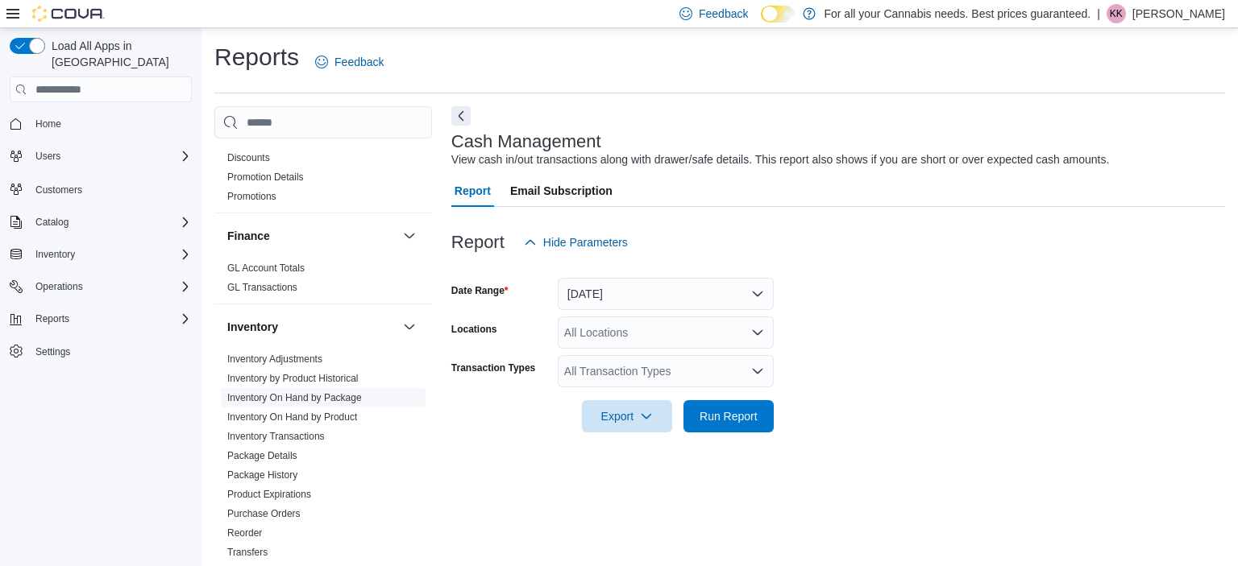
scroll to position [350, 0]
click at [307, 413] on link "Inventory On Hand by Product" at bounding box center [292, 414] width 130 height 11
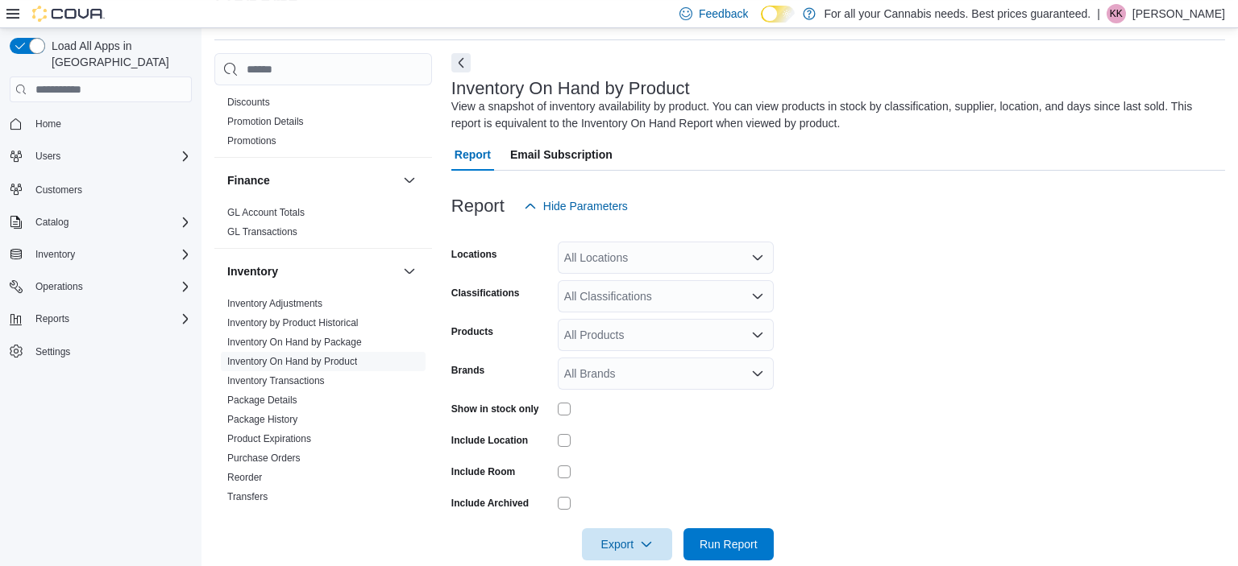
scroll to position [54, 0]
click at [674, 255] on div "All Locations" at bounding box center [666, 257] width 216 height 32
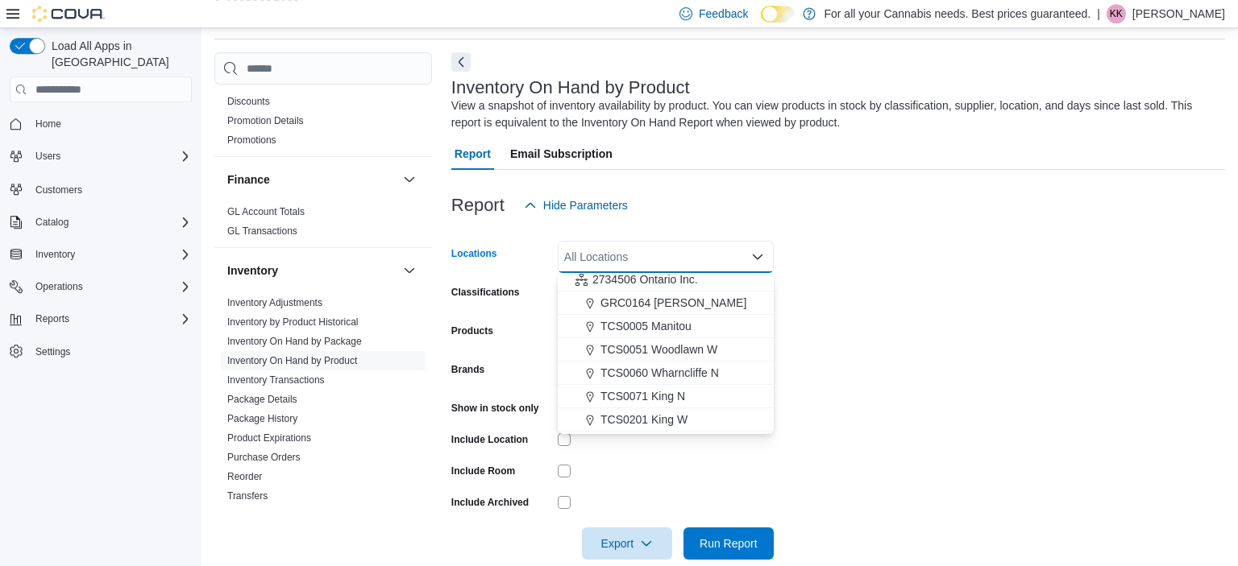
scroll to position [120, 0]
click at [658, 369] on span "TCS0060 Wharncliffe N" at bounding box center [659, 375] width 118 height 16
click at [915, 217] on div "Report Hide Parameters" at bounding box center [838, 205] width 774 height 32
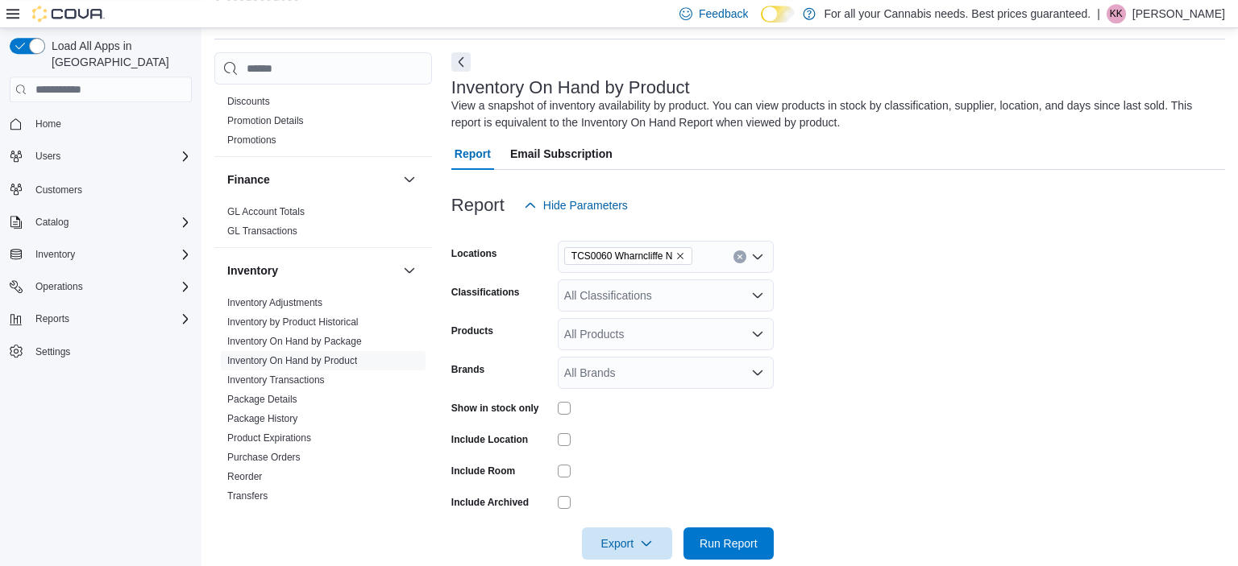
click at [718, 299] on div "All Classifications" at bounding box center [666, 296] width 216 height 32
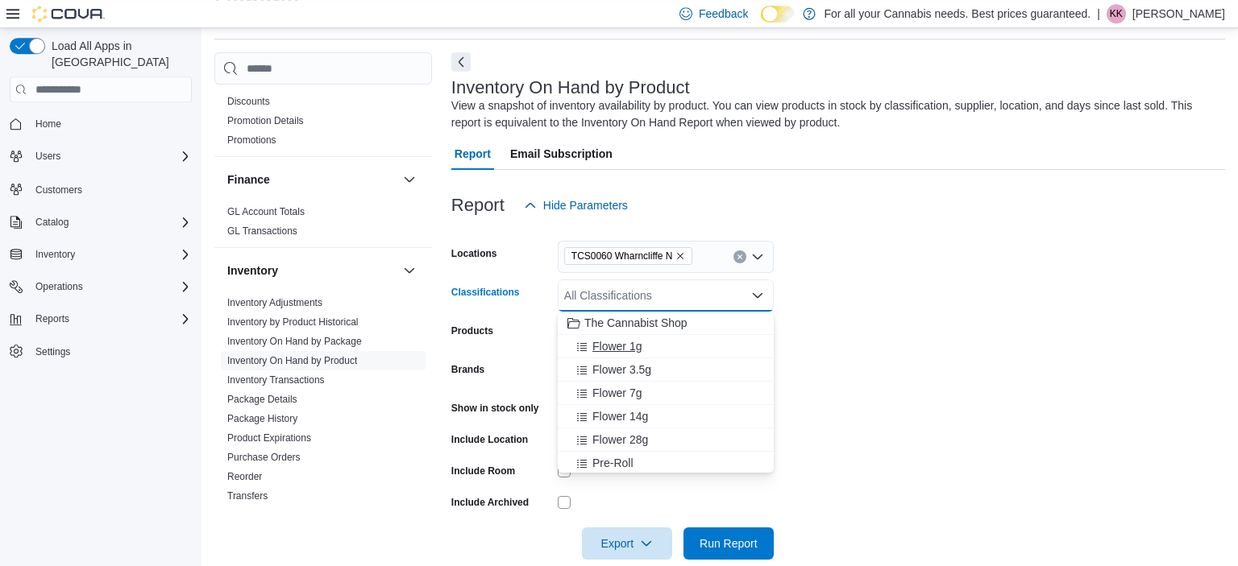
click at [623, 346] on span "Flower 1g" at bounding box center [616, 346] width 49 height 16
click at [623, 346] on span "Flower 3.5g" at bounding box center [621, 346] width 59 height 16
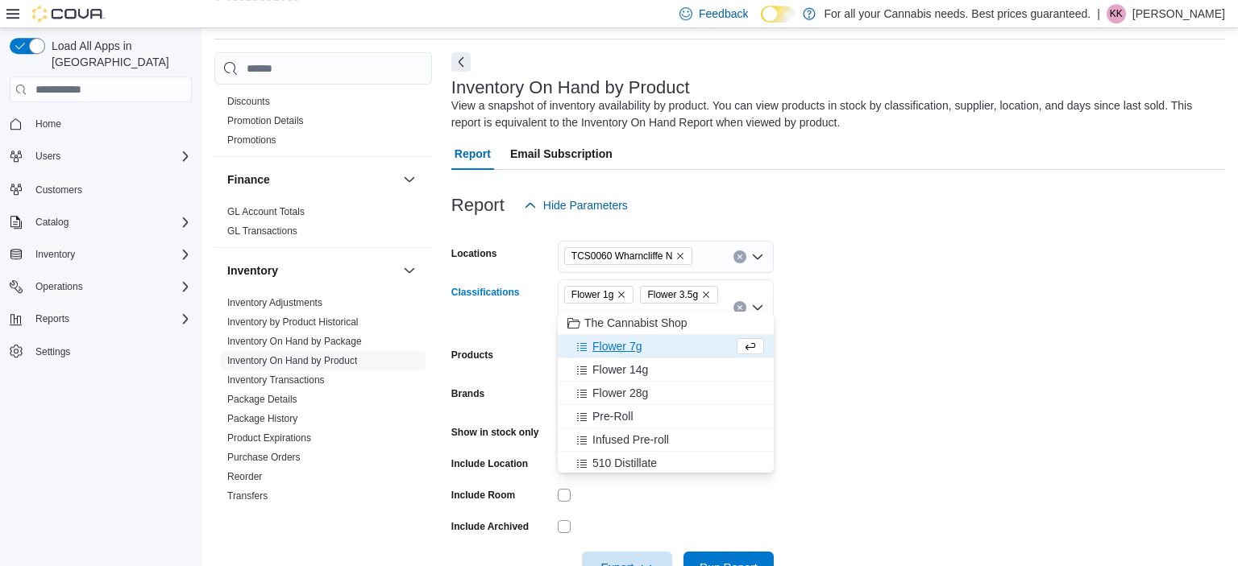
click at [623, 346] on span "Flower 7g" at bounding box center [616, 346] width 49 height 16
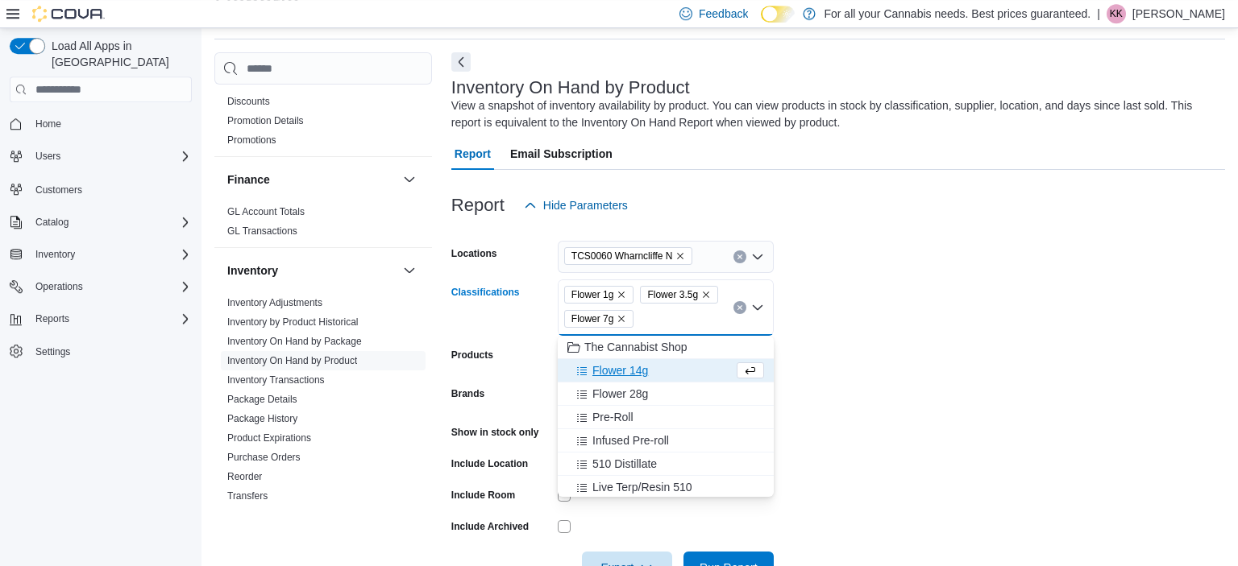
click at [620, 380] on button "Flower 14g" at bounding box center [666, 370] width 216 height 23
click at [621, 379] on button "Flower 28g" at bounding box center [666, 370] width 216 height 23
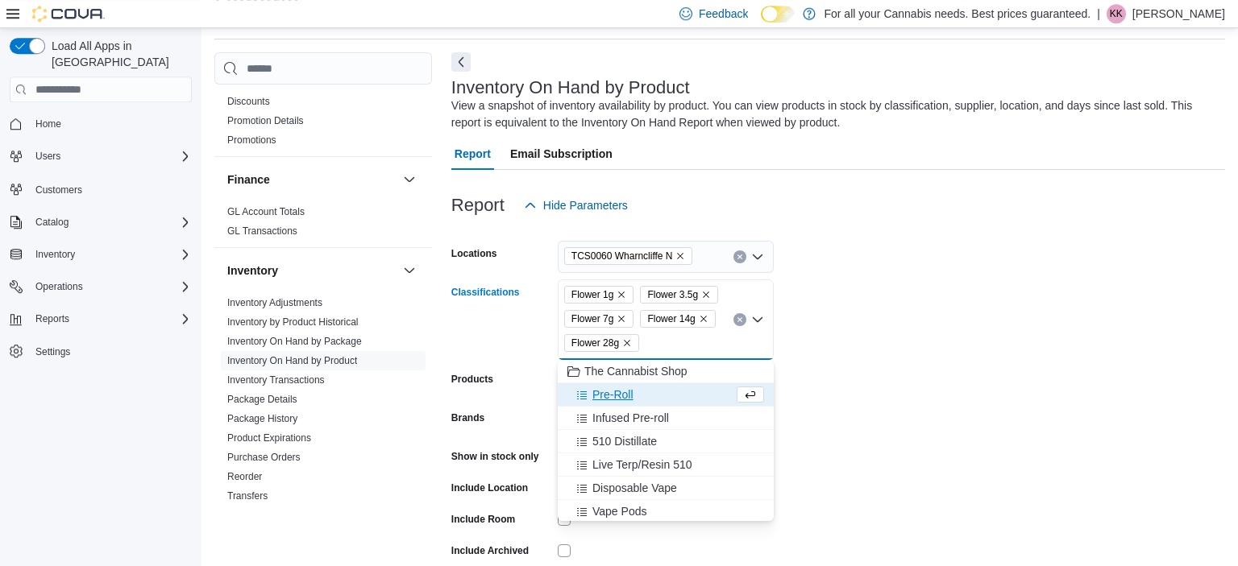
click at [616, 396] on span "Pre-Roll" at bounding box center [612, 395] width 41 height 16
click at [614, 397] on span "Infused Pre-roll" at bounding box center [630, 395] width 77 height 16
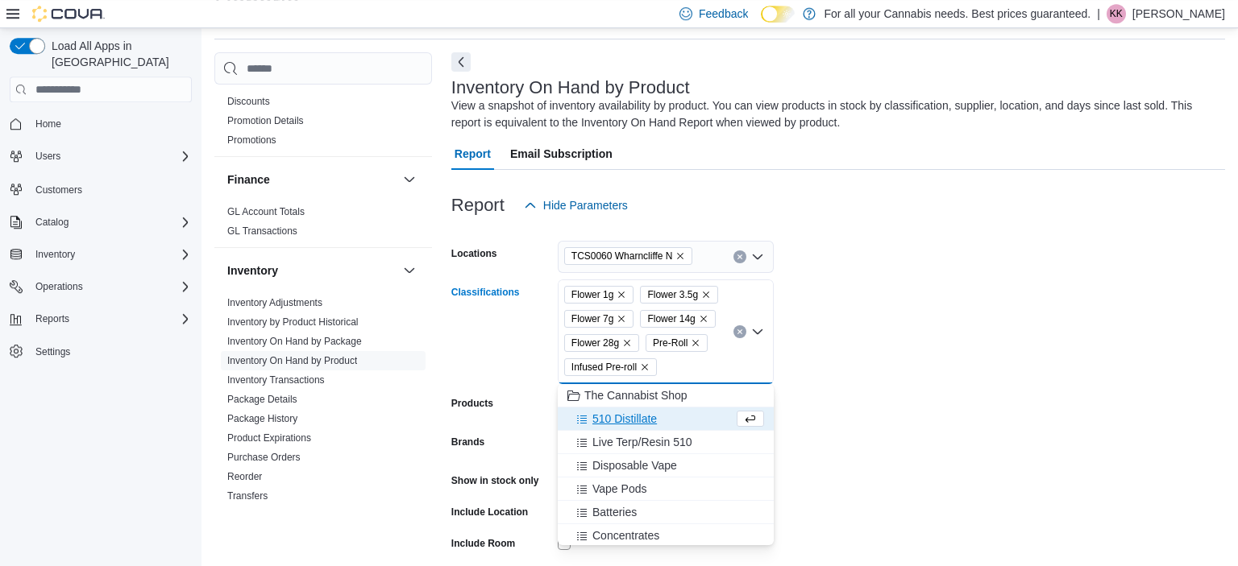
click at [608, 416] on span "510 Distillate" at bounding box center [624, 419] width 64 height 16
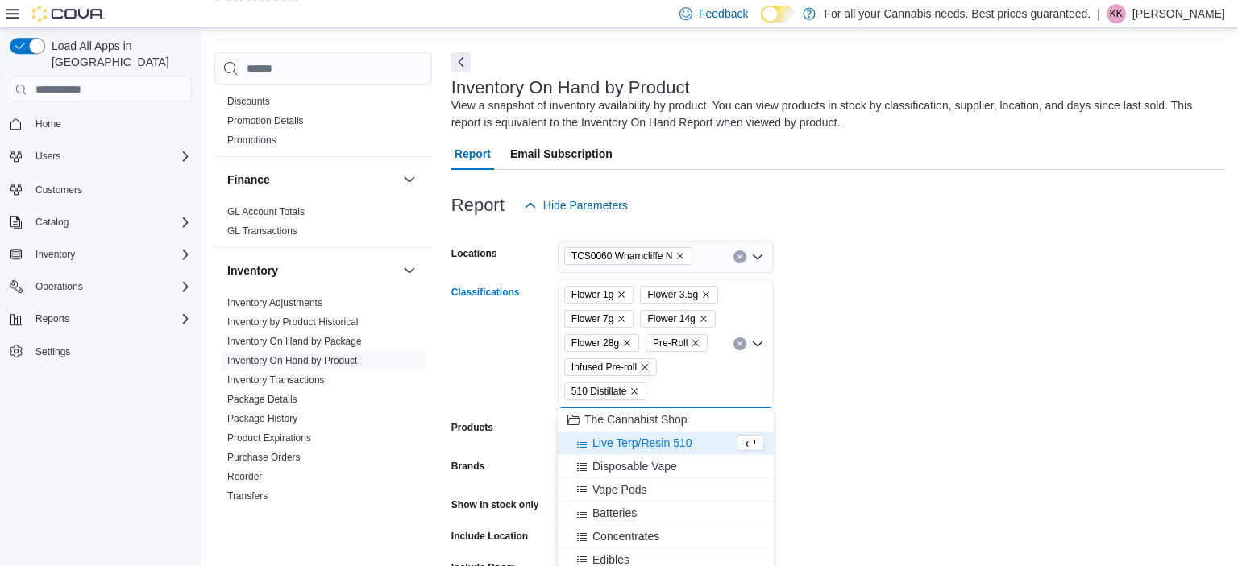
click at [608, 444] on span "Live Terp/Resin 510" at bounding box center [641, 443] width 99 height 16
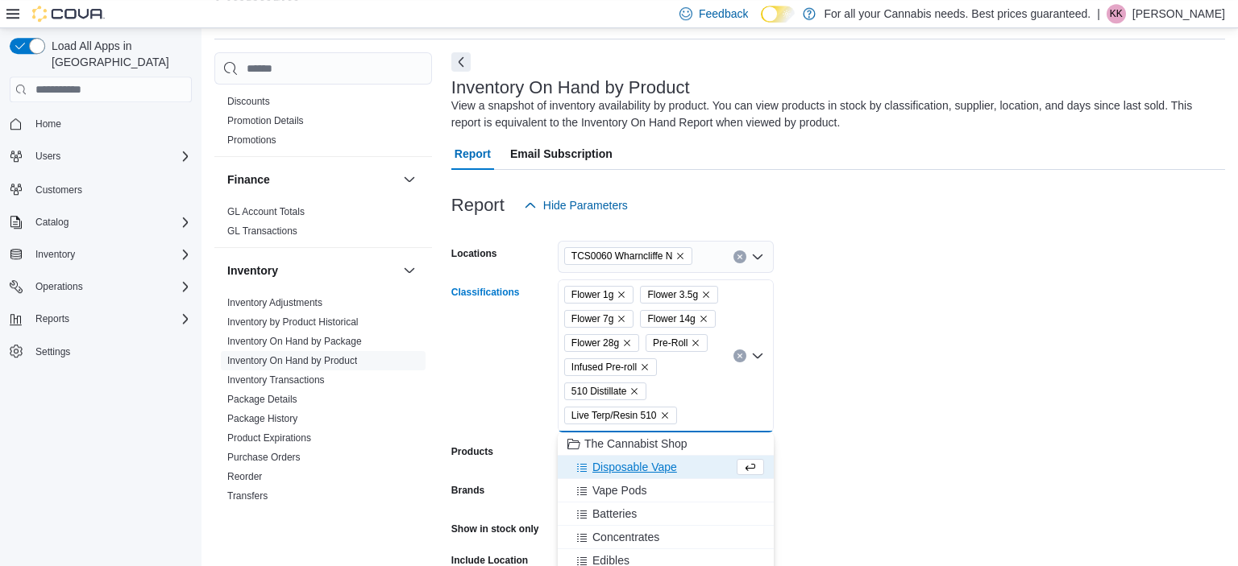
click at [608, 465] on span "Disposable Vape" at bounding box center [634, 467] width 85 height 16
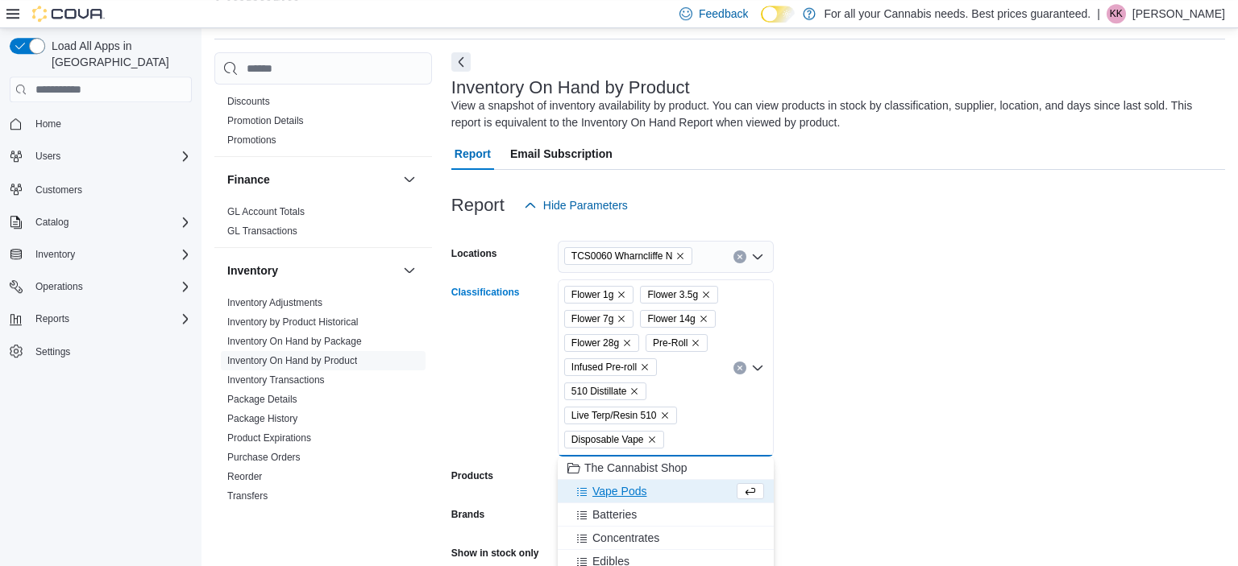
click at [605, 490] on span "Vape Pods" at bounding box center [619, 491] width 54 height 16
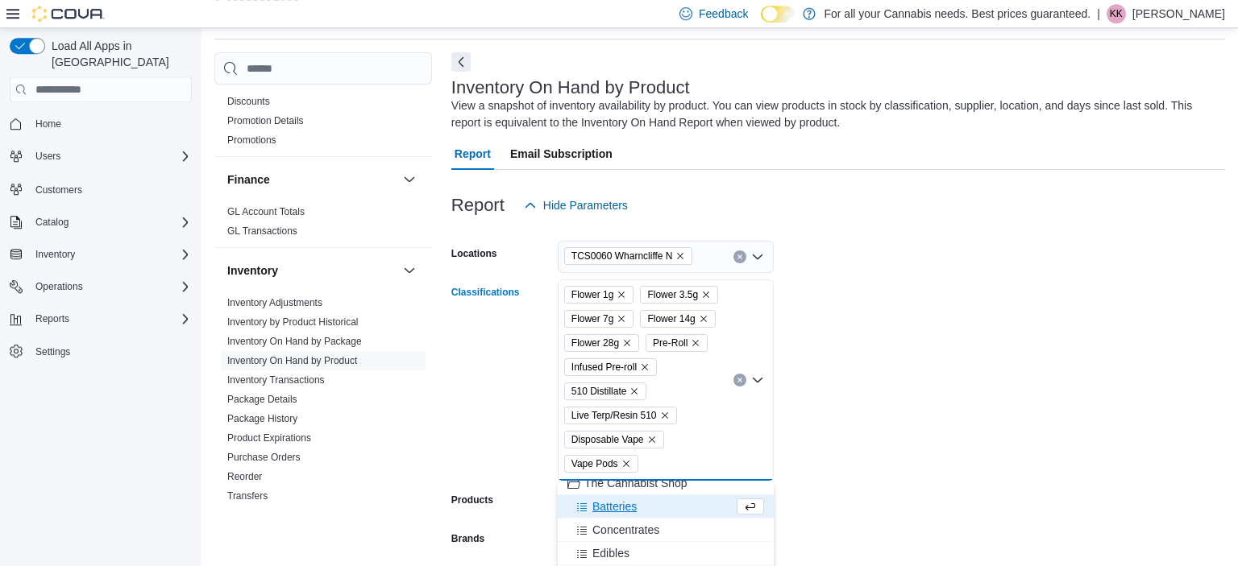
scroll to position [8, 0]
click at [611, 532] on span "Concentrates" at bounding box center [625, 531] width 67 height 16
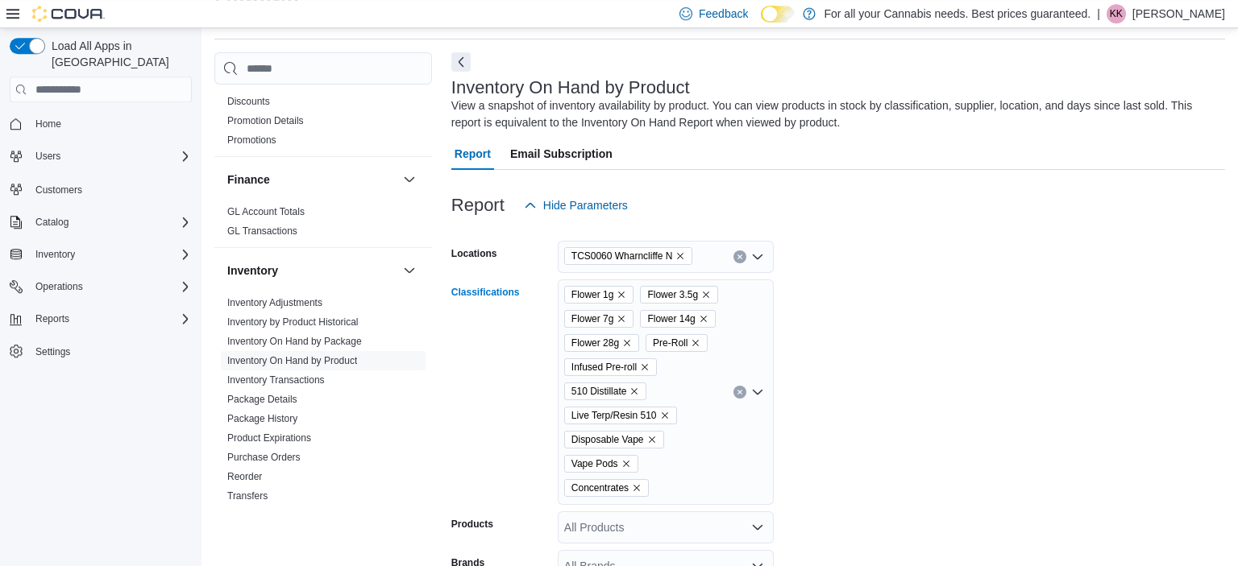
scroll to position [273, 0]
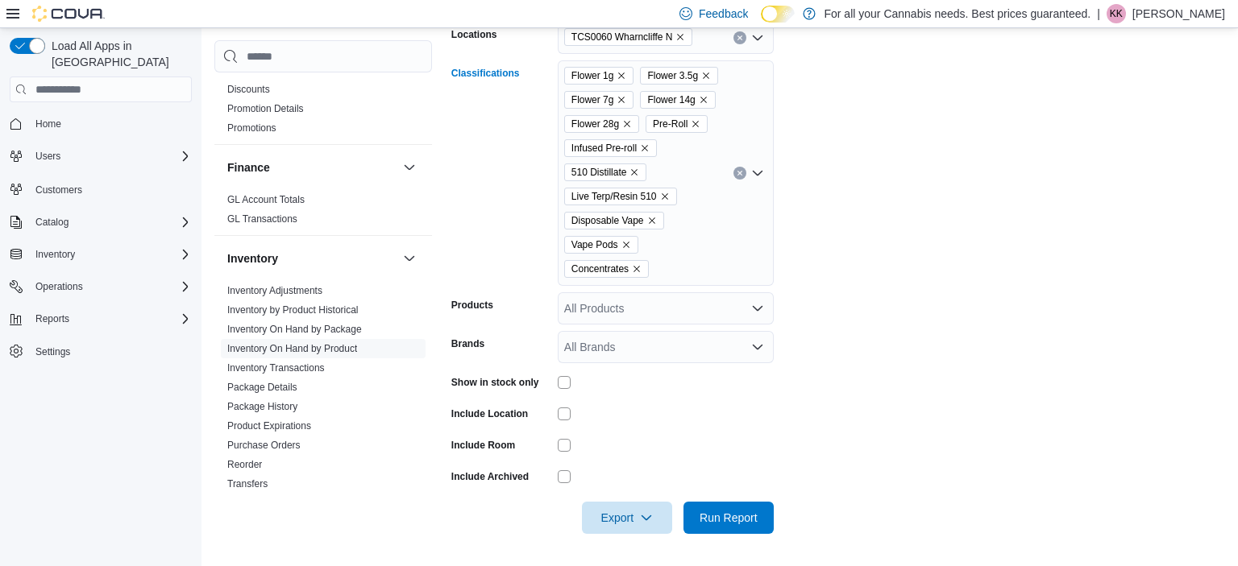
click at [724, 266] on div "Flower 1g Flower 3.5g Flower 7g Flower 14g Flower 28g Pre-Roll Infused Pre-roll…" at bounding box center [666, 173] width 216 height 226
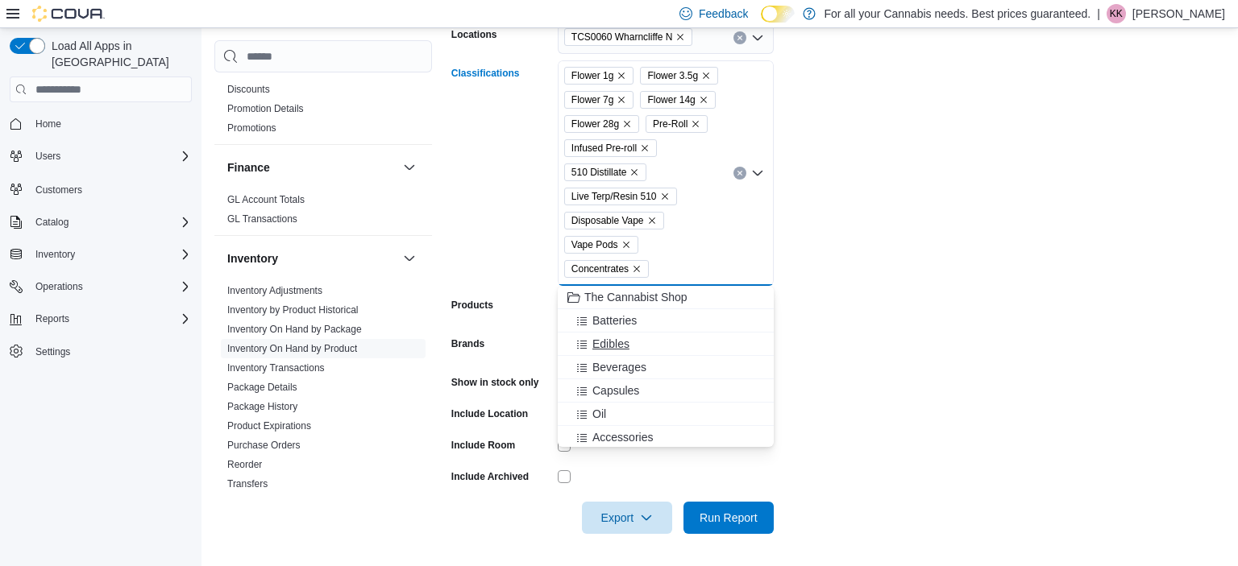
click at [611, 346] on span "Edibles" at bounding box center [610, 344] width 37 height 16
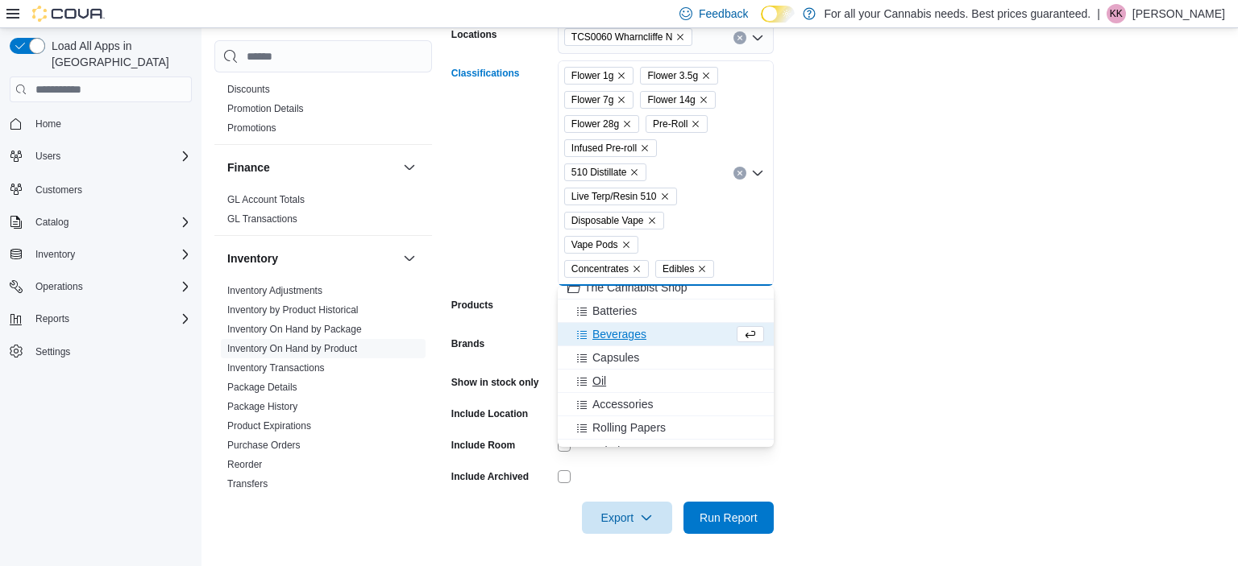
scroll to position [10, 0]
click at [612, 364] on span "Capsules" at bounding box center [615, 358] width 47 height 16
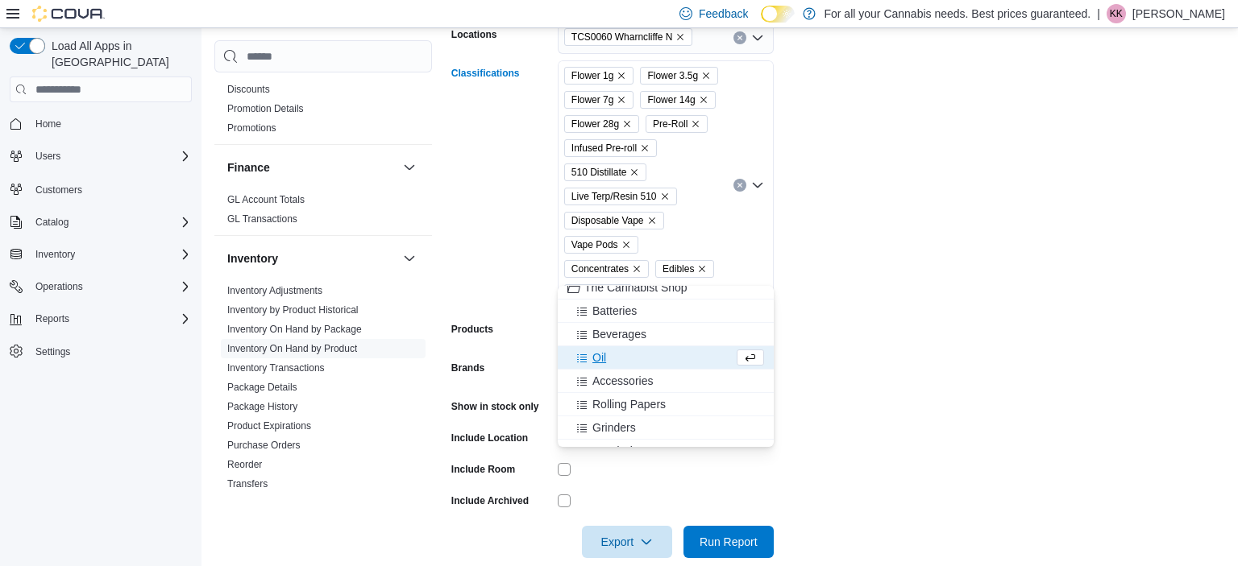
click at [611, 363] on div "Oil" at bounding box center [650, 358] width 166 height 16
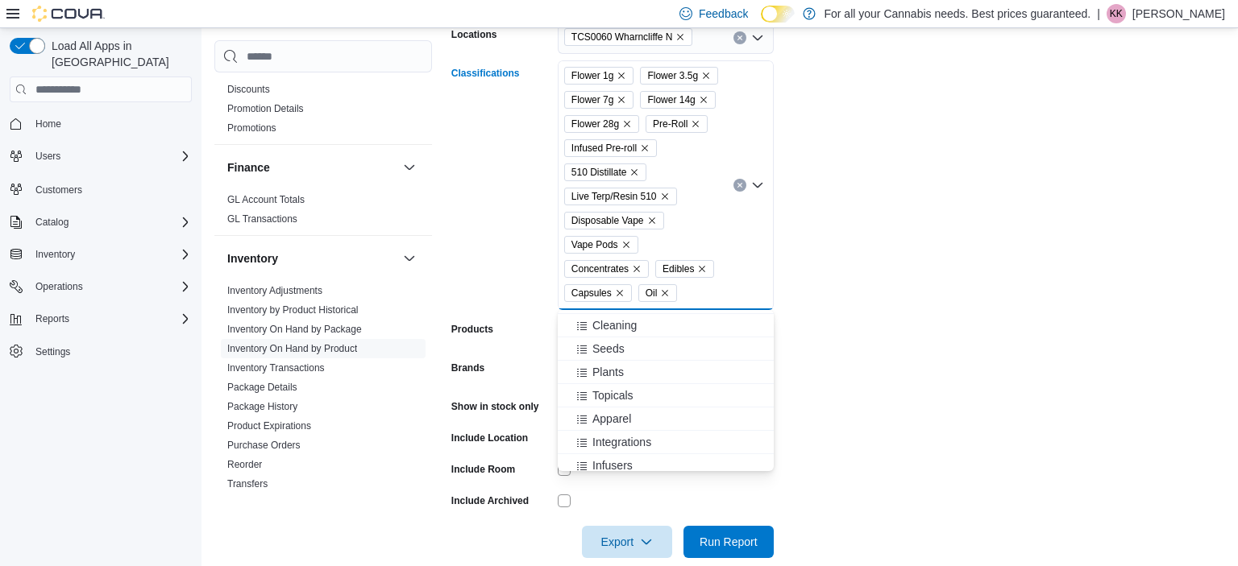
scroll to position [177, 0]
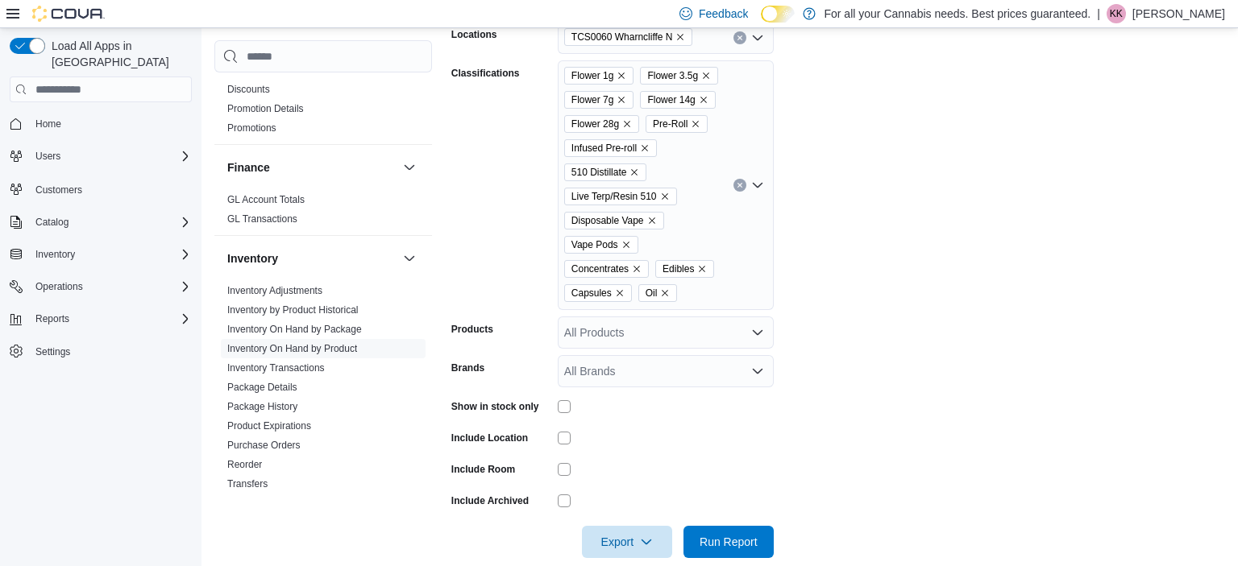
click at [875, 411] on form "Locations TCS0060 Wharncliffe N Classifications Flower 1g Flower 3.5g Flower 7g…" at bounding box center [838, 280] width 774 height 556
click at [746, 545] on span "Run Report" at bounding box center [728, 541] width 58 height 16
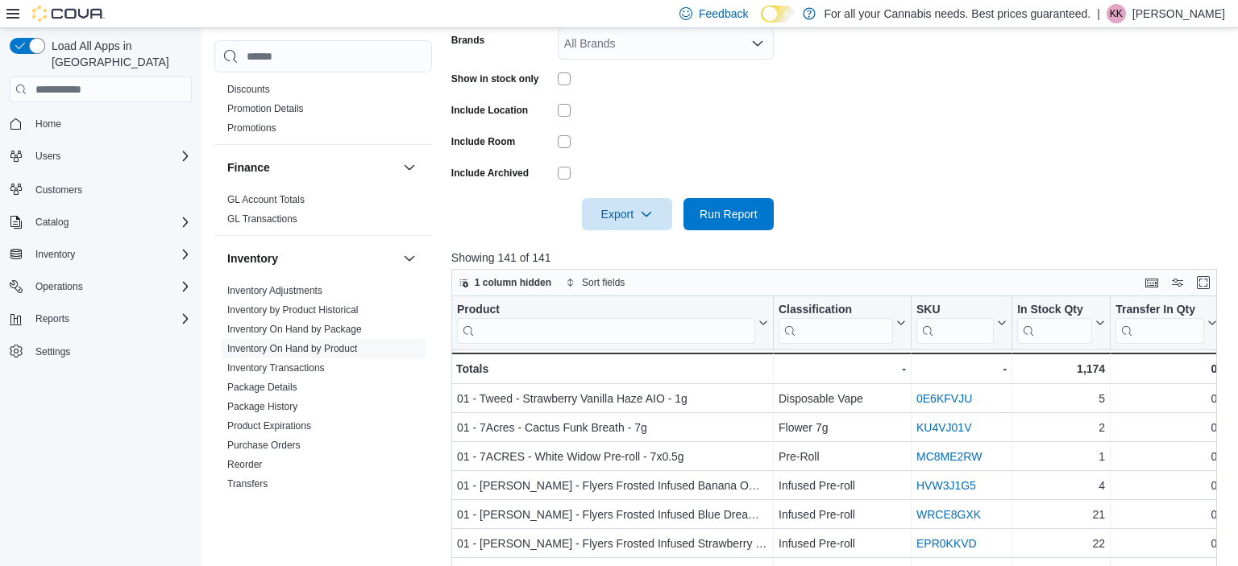
scroll to position [598, 0]
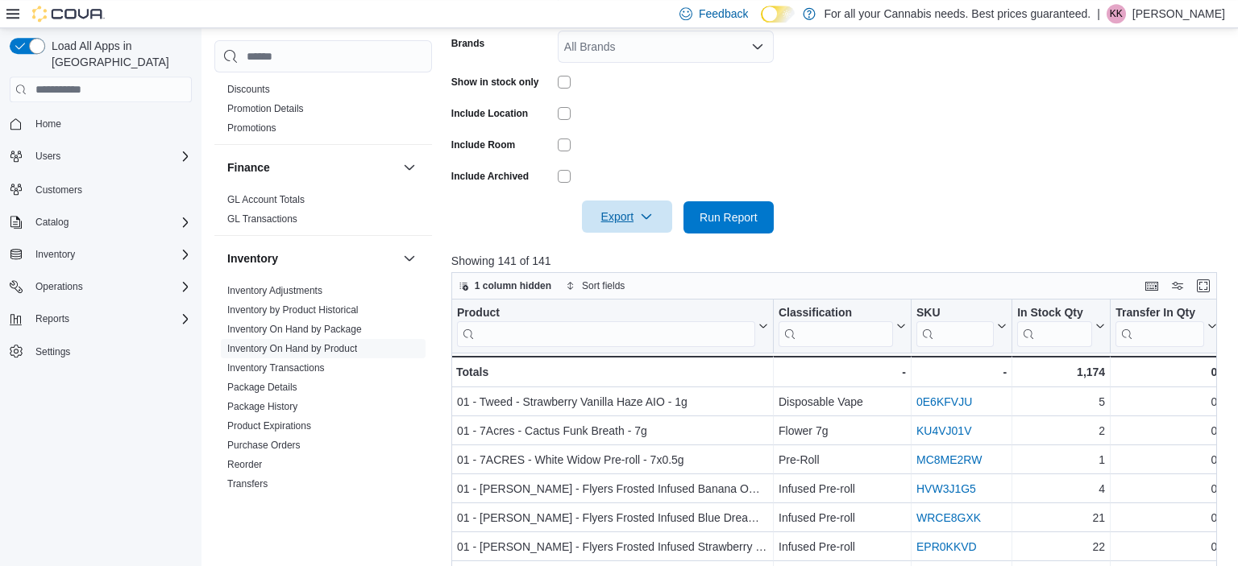
click at [616, 224] on span "Export" at bounding box center [626, 217] width 71 height 32
click at [623, 250] on span "Export to Excel" at bounding box center [629, 249] width 73 height 13
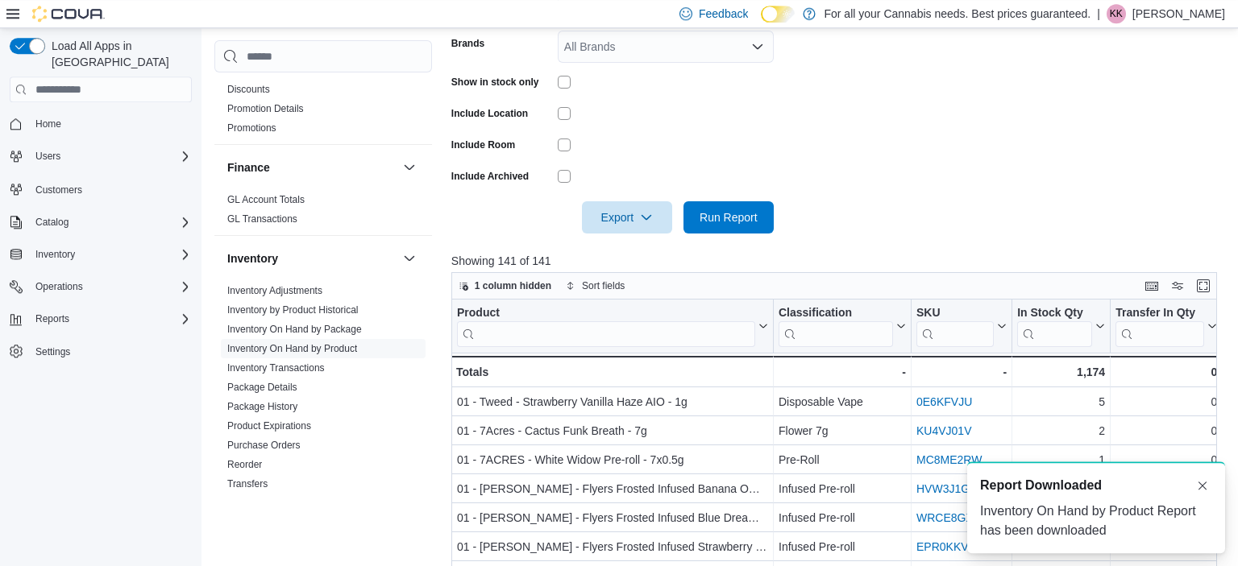
scroll to position [0, 0]
